Goal: Book appointment/travel/reservation

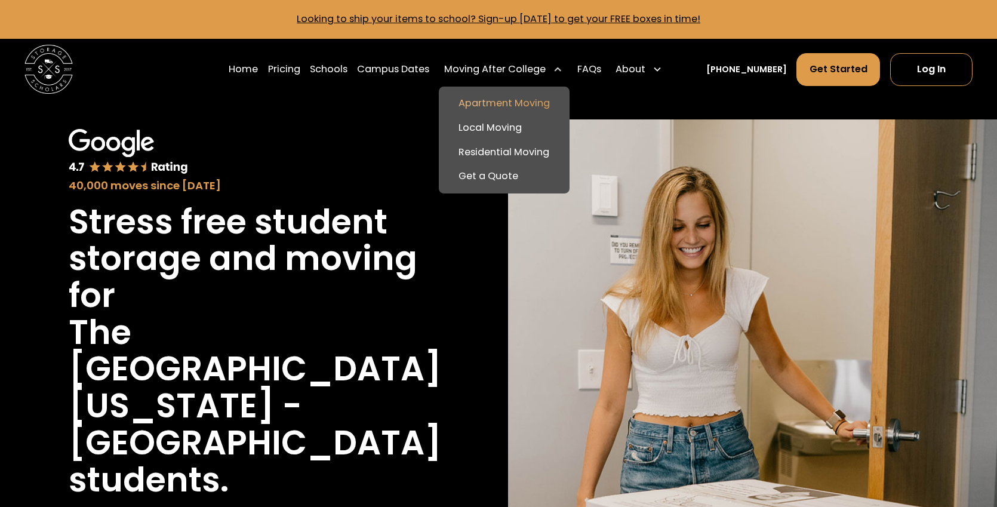
click at [524, 104] on link "Apartment Moving" at bounding box center [504, 103] width 121 height 24
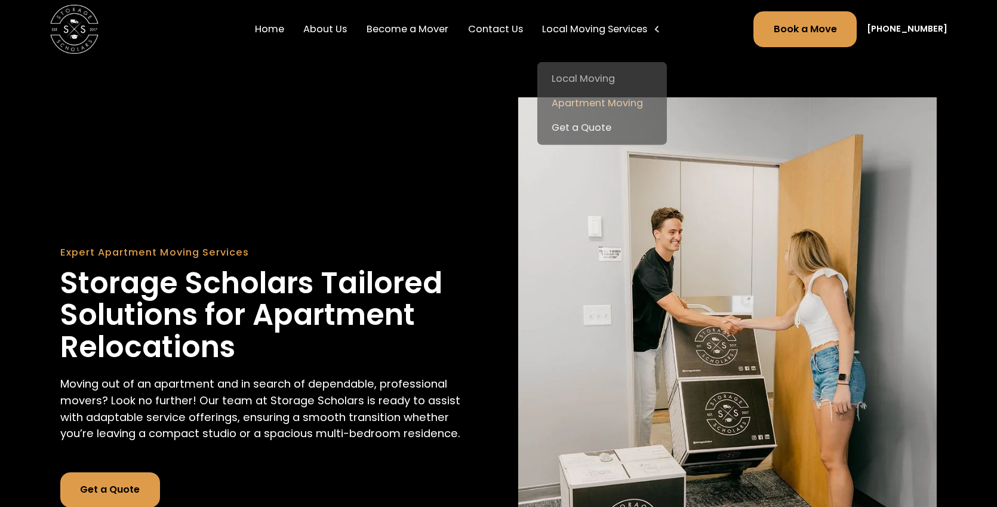
click at [626, 38] on div "Local Moving Services" at bounding box center [602, 29] width 130 height 24
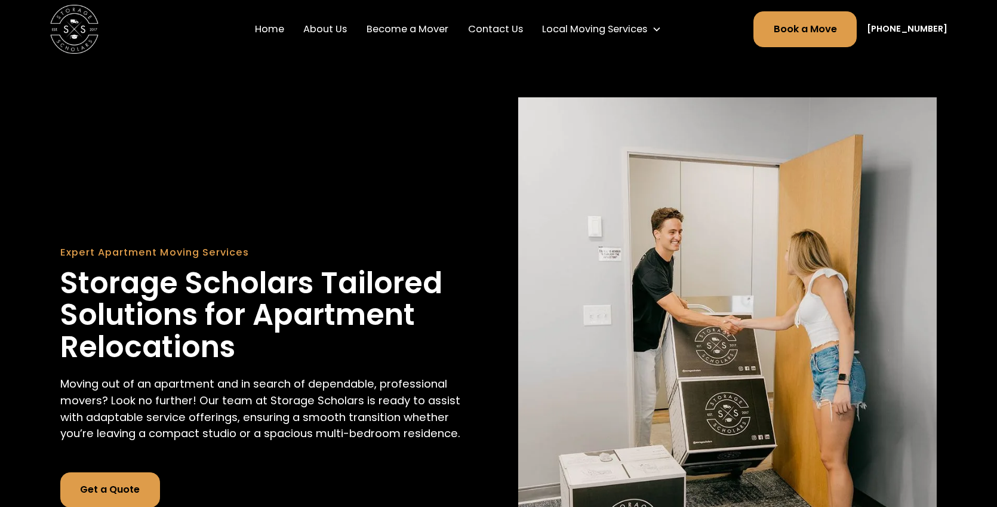
click at [626, 38] on div "Local Moving Services" at bounding box center [602, 29] width 130 height 24
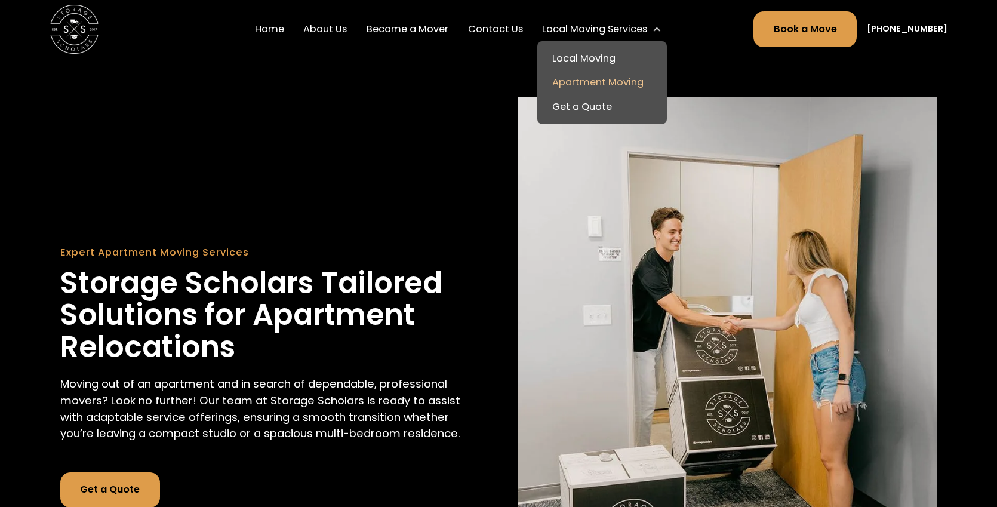
click at [619, 84] on link "Apartment Moving" at bounding box center [601, 82] width 119 height 24
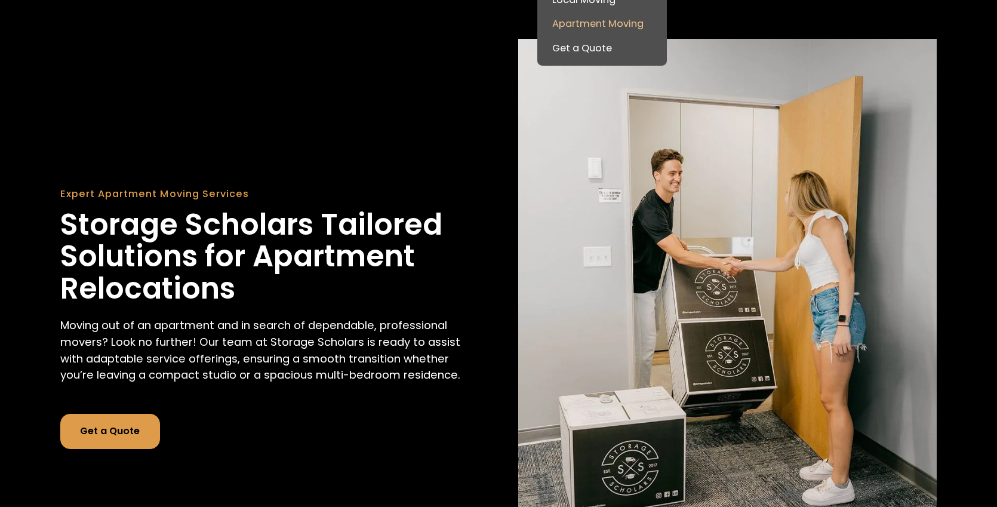
scroll to position [62, 0]
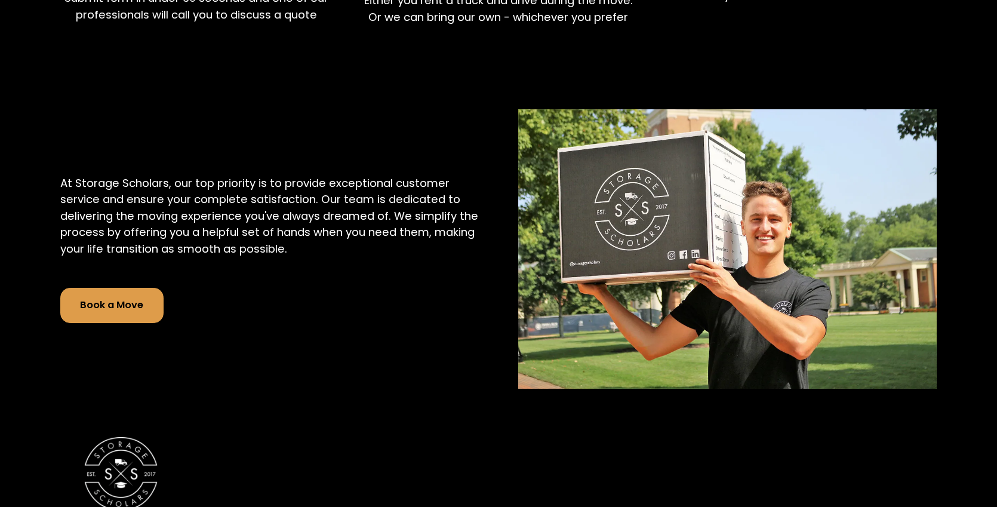
scroll to position [2841, 0]
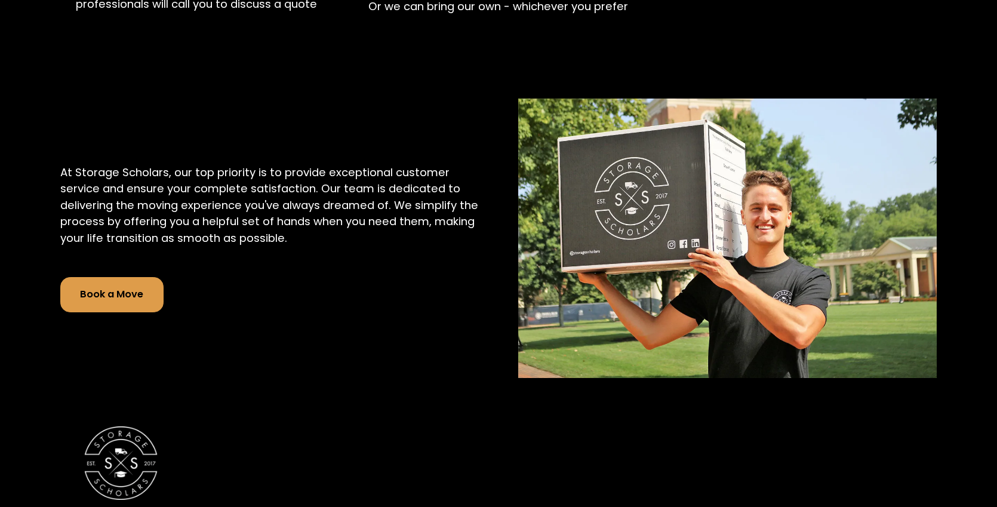
click at [93, 294] on link "Book a Move" at bounding box center [111, 294] width 103 height 35
